Goal: Find specific page/section: Find specific page/section

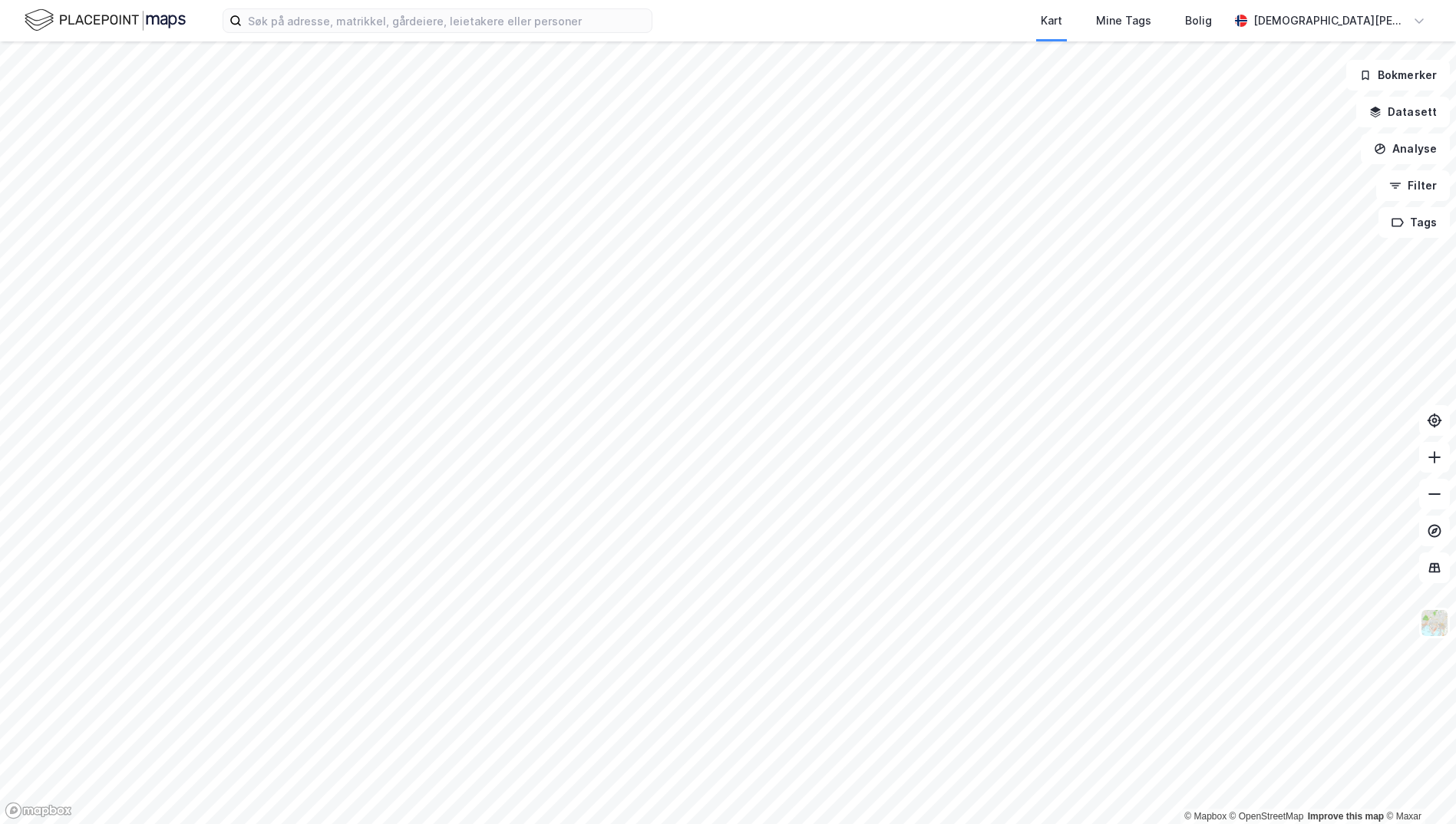
click at [367, 33] on label at bounding box center [437, 21] width 429 height 25
click at [367, 33] on input at bounding box center [447, 21] width 410 height 23
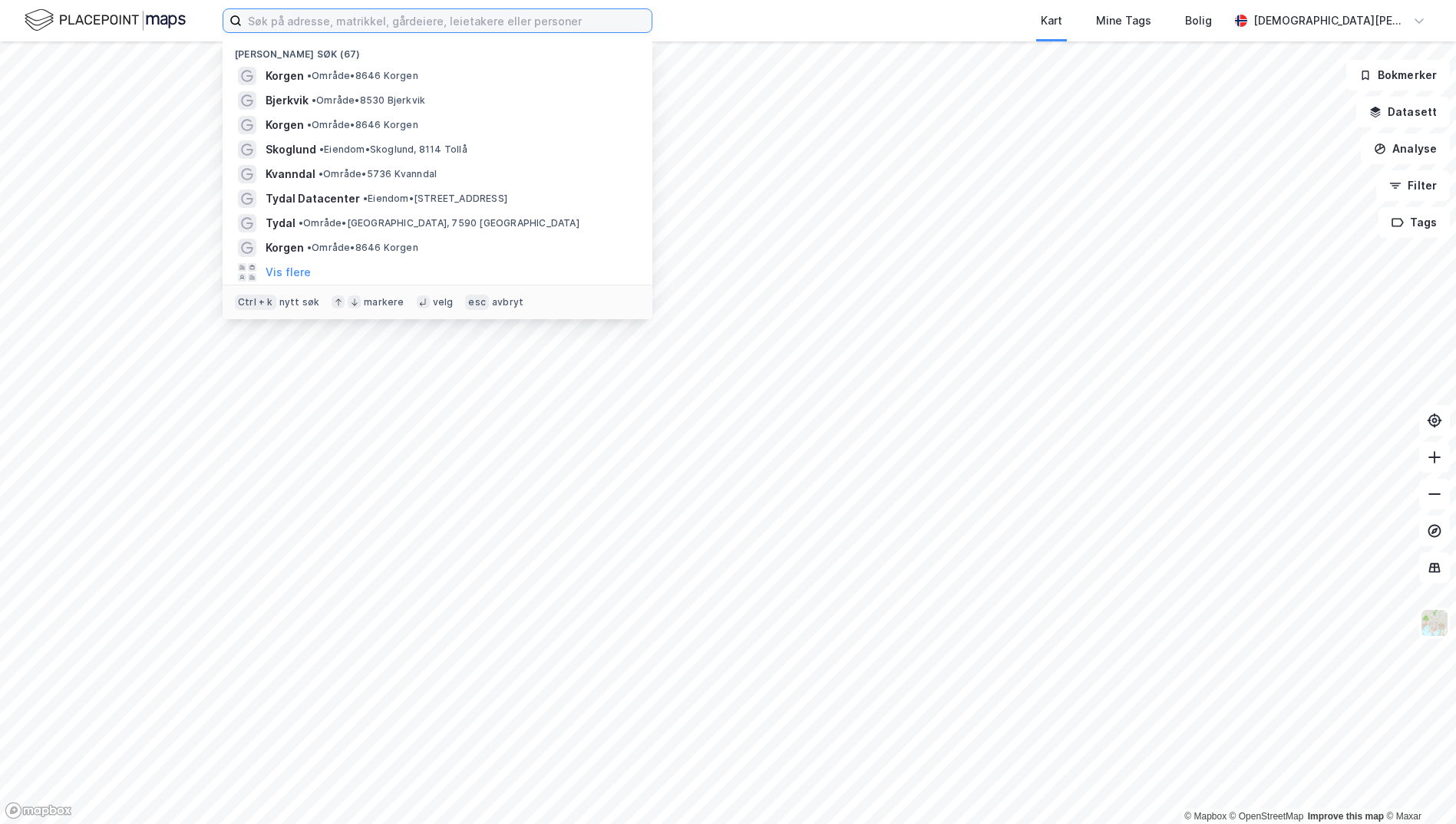
click at [369, 24] on input at bounding box center [447, 21] width 410 height 23
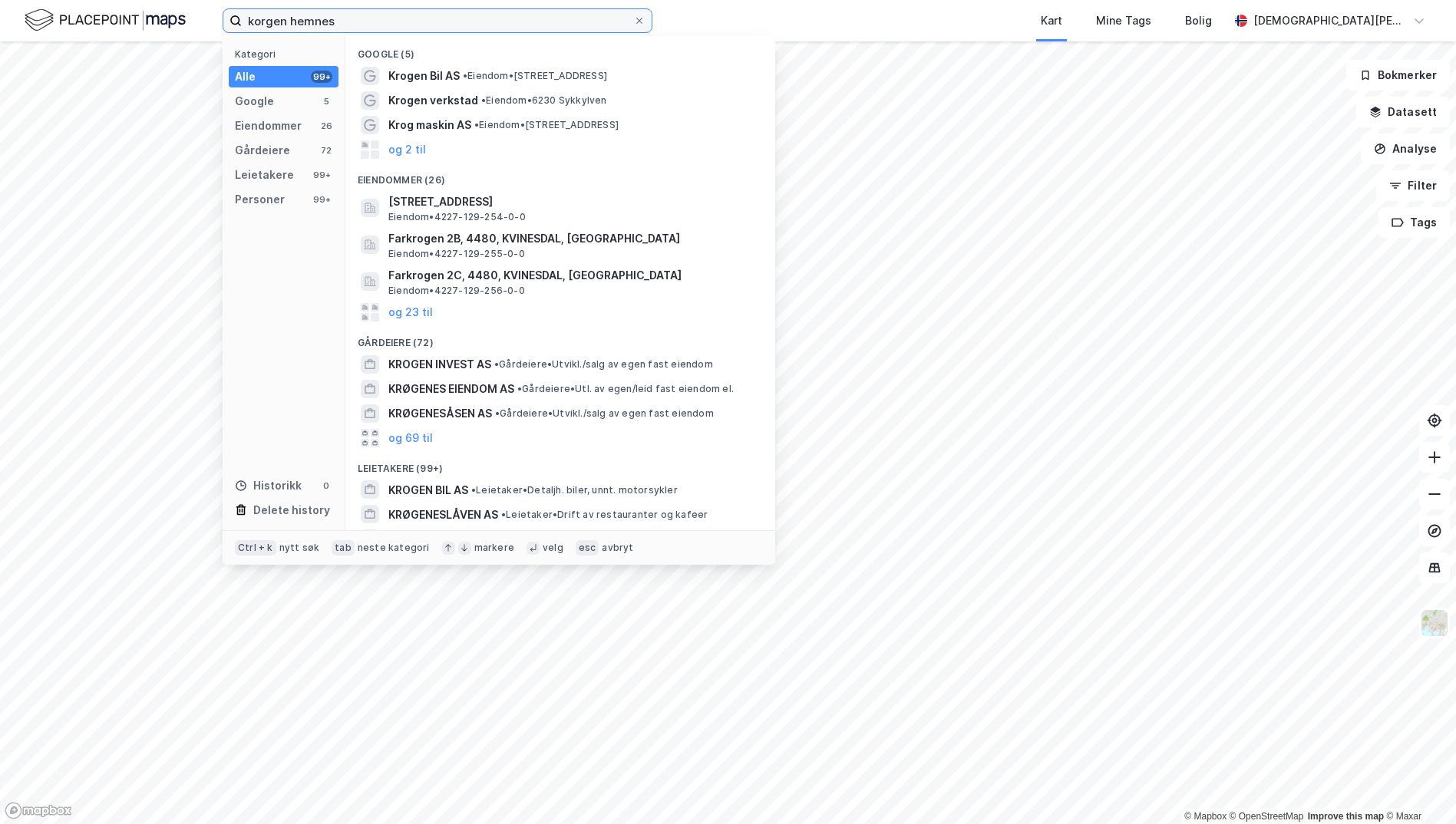
type input "korgen hemnes"
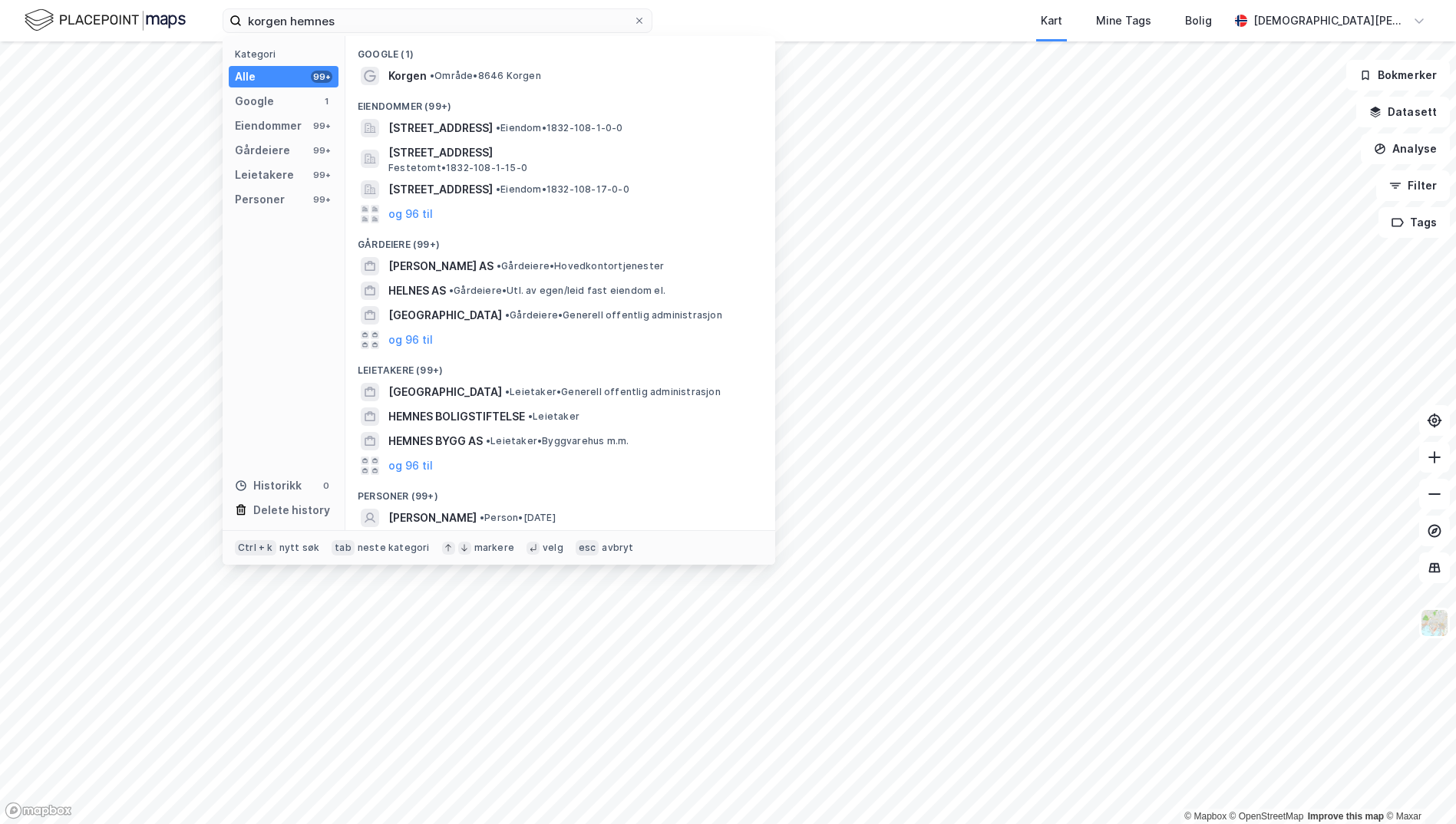
click at [425, 74] on span "Korgen" at bounding box center [407, 76] width 38 height 18
